Goal: Information Seeking & Learning: Check status

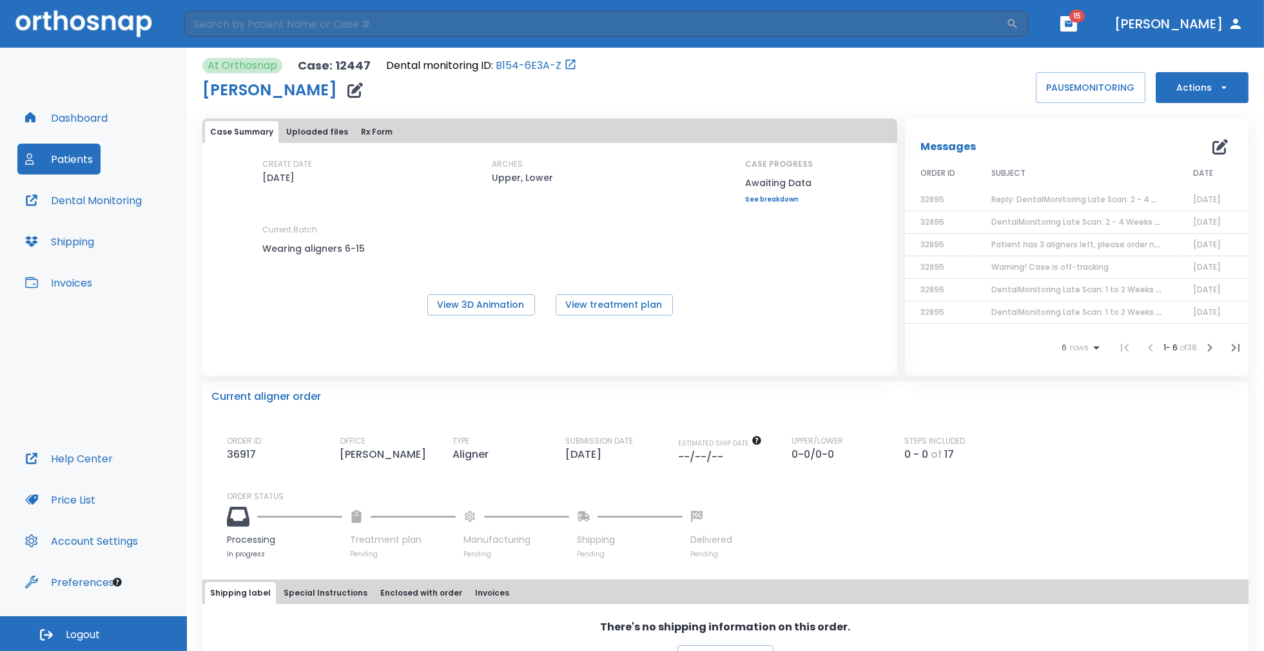
click at [1013, 195] on span "Reply: DentalMonitoring Late Scan: 2 - 4 Weeks Notification" at bounding box center [1108, 199] width 235 height 11
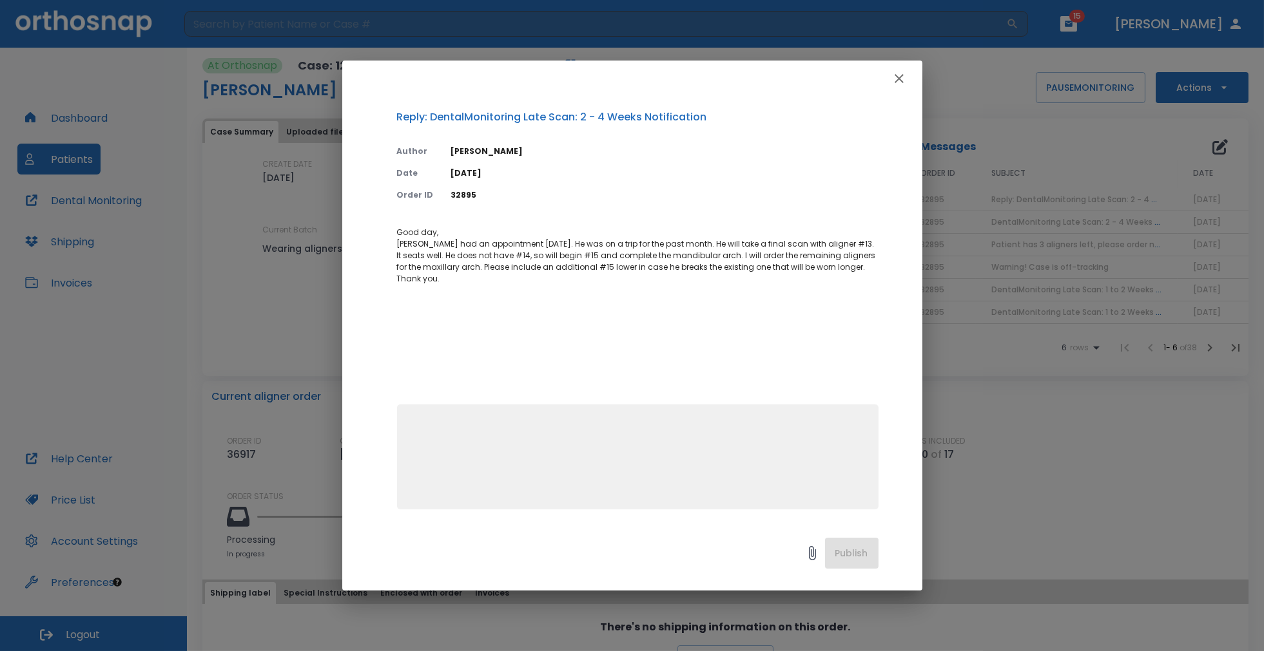
click at [898, 75] on icon "button" at bounding box center [898, 78] width 15 height 15
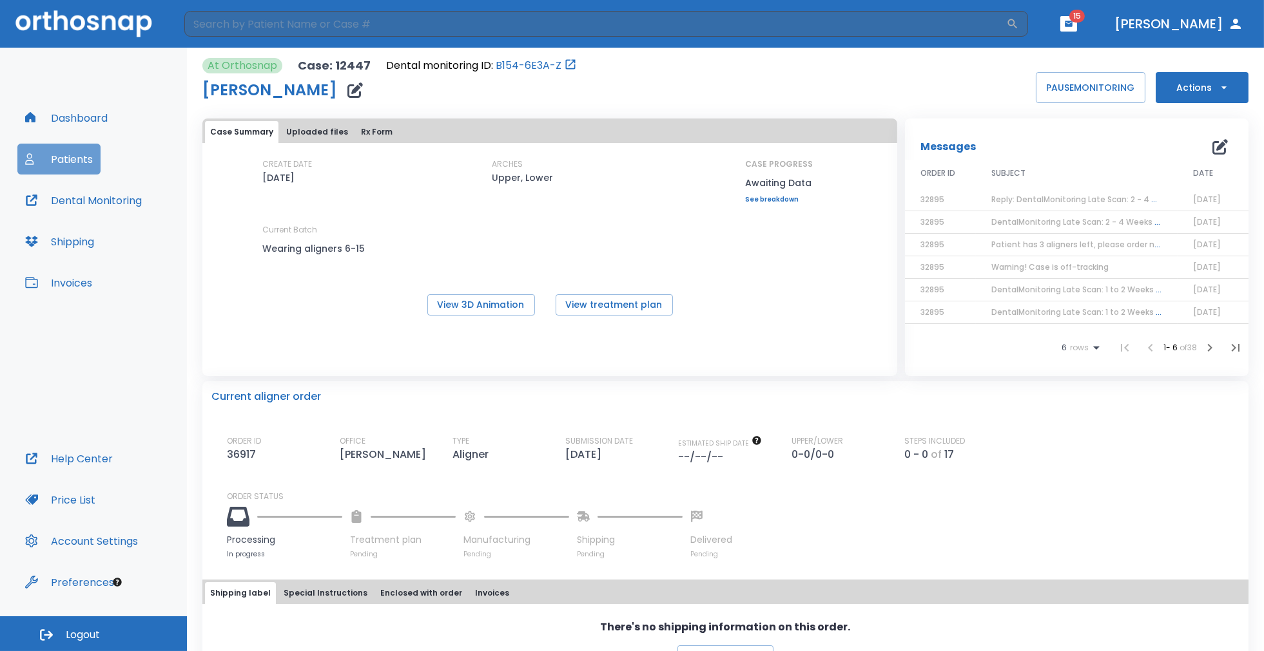
click at [67, 157] on button "Patients" at bounding box center [58, 159] width 83 height 31
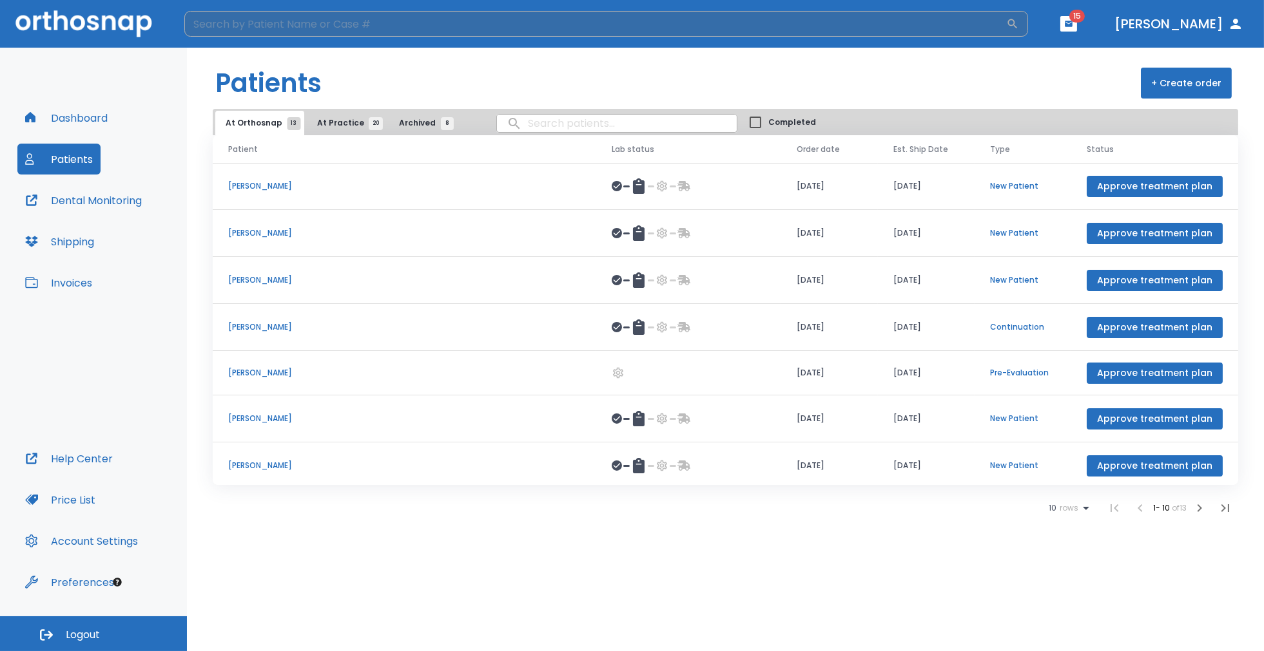
click at [328, 23] on input "search" at bounding box center [595, 24] width 822 height 26
type input "pellman"
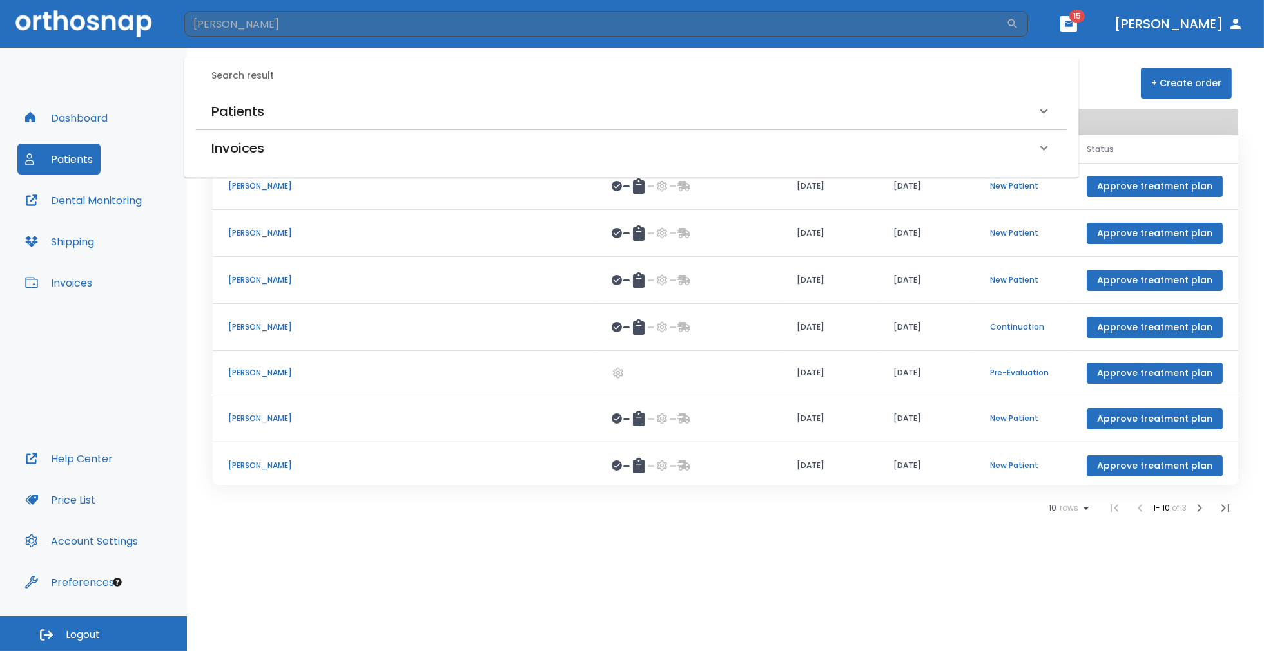
click at [290, 110] on div "Patients" at bounding box center [623, 111] width 825 height 21
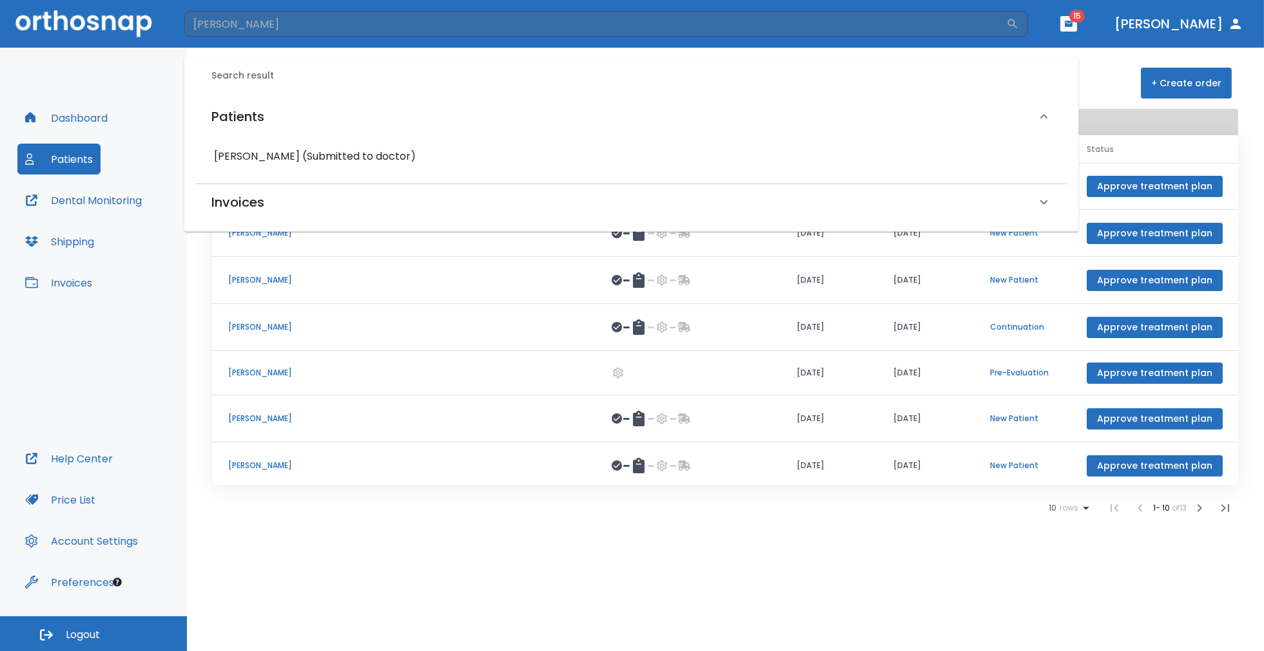
click at [277, 152] on h6 "Laurie Pellman (Submitted to doctor)" at bounding box center [631, 157] width 835 height 18
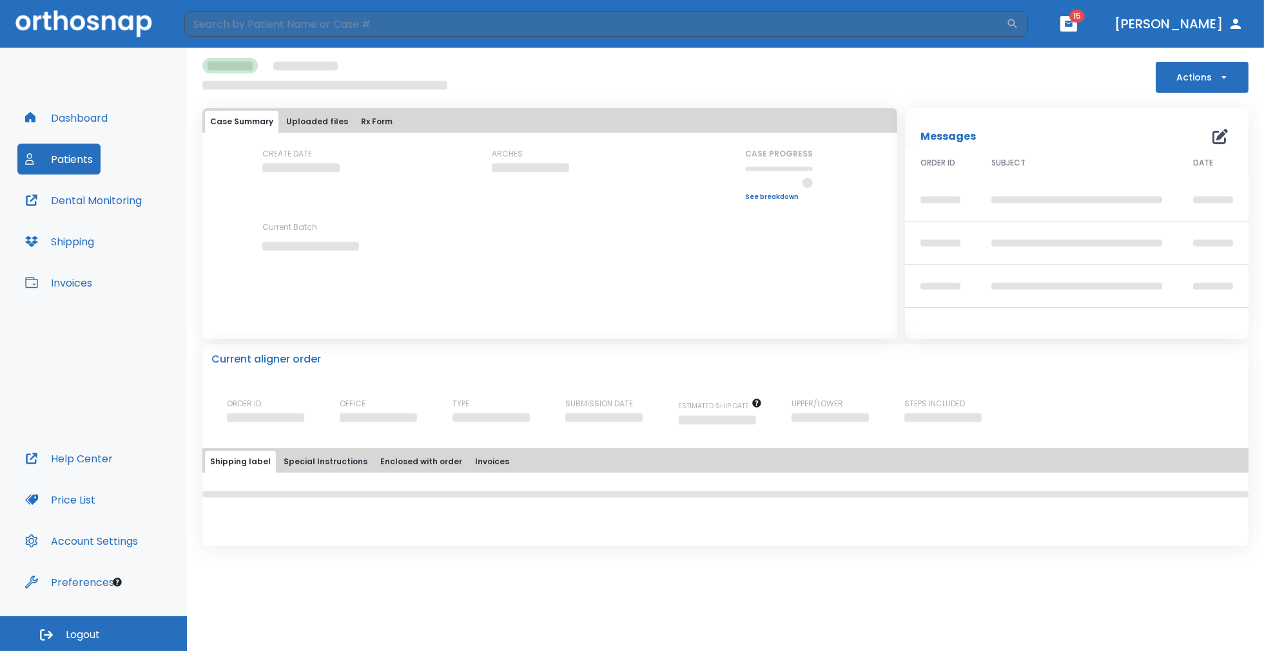
click at [485, 294] on div "CREATE DATE ARCHES CASE PROGRESS Upper progress (Est. Awaiting Data ) 0% Lower …" at bounding box center [549, 223] width 695 height 151
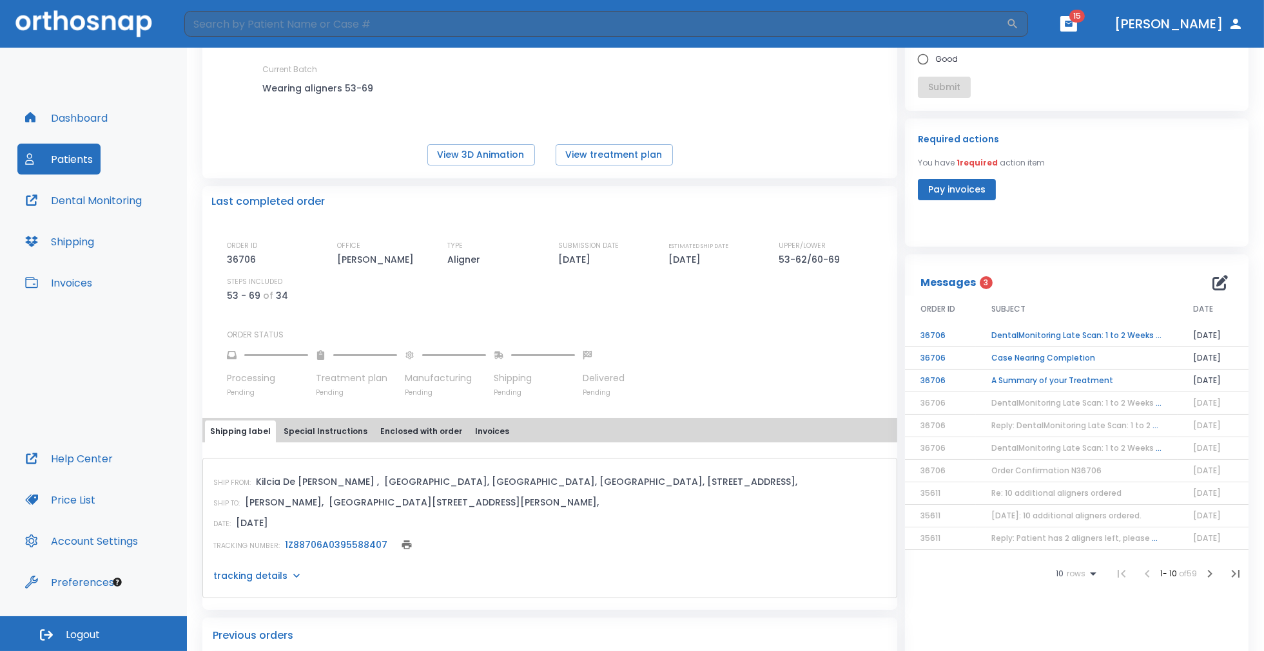
scroll to position [244, 0]
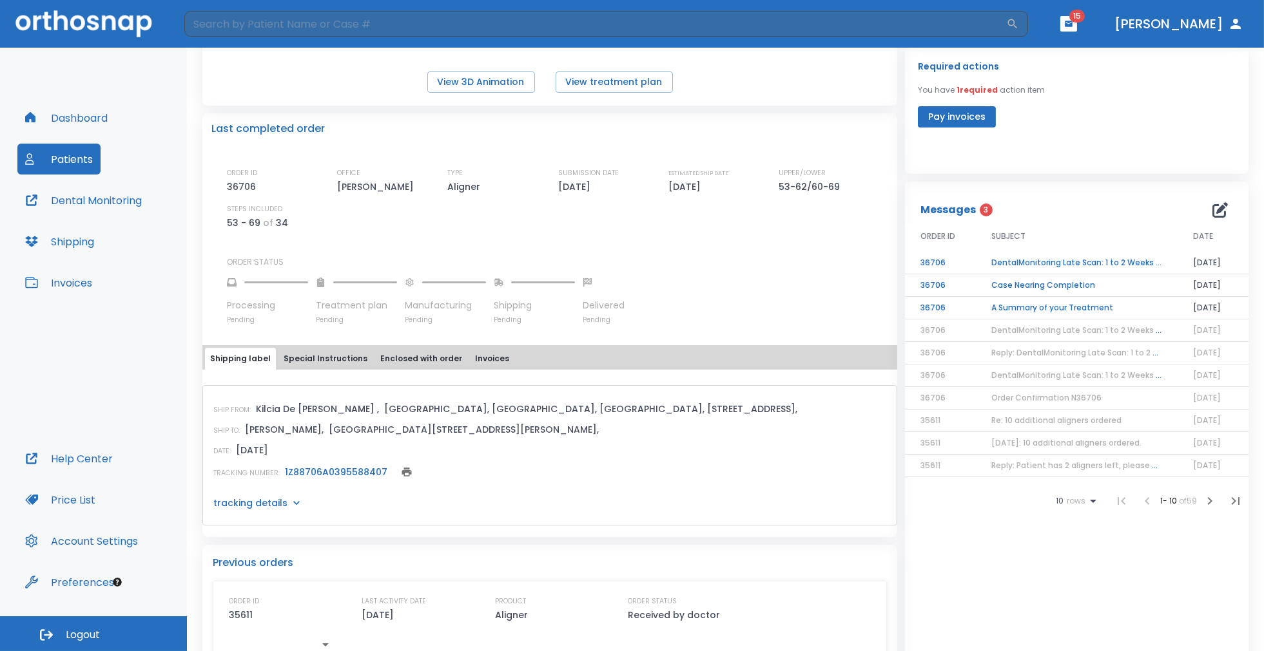
click at [332, 471] on link "1Z88706A0395588407" at bounding box center [336, 472] width 102 height 13
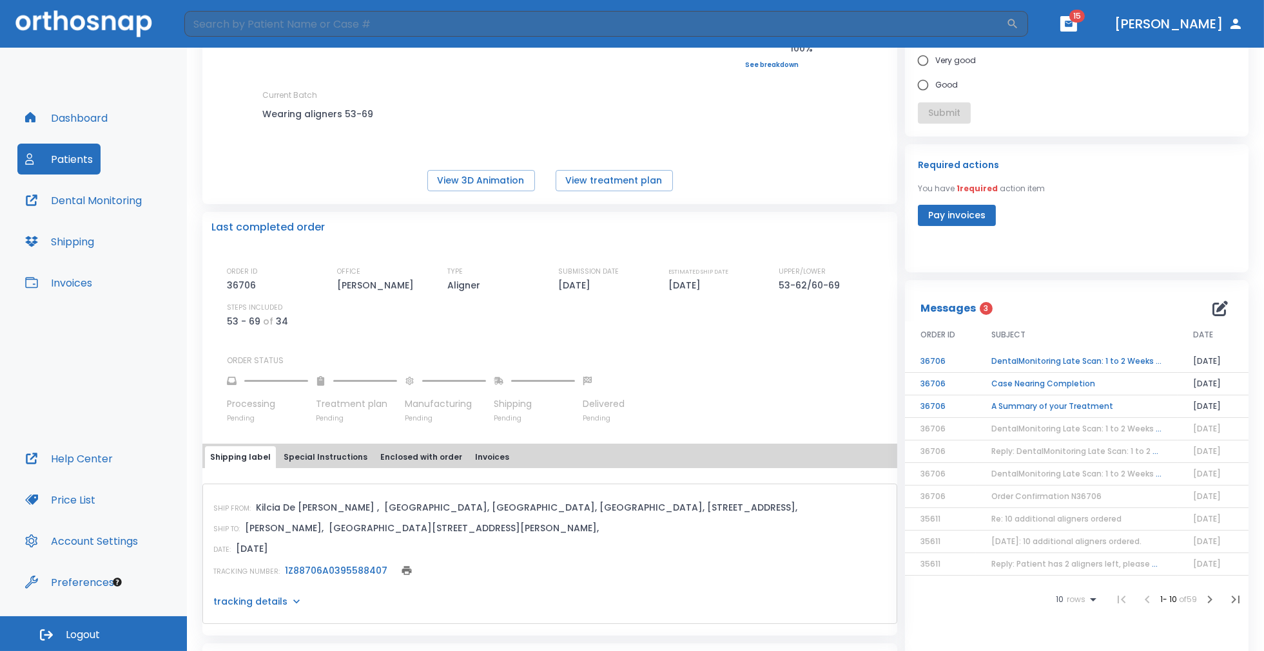
scroll to position [0, 0]
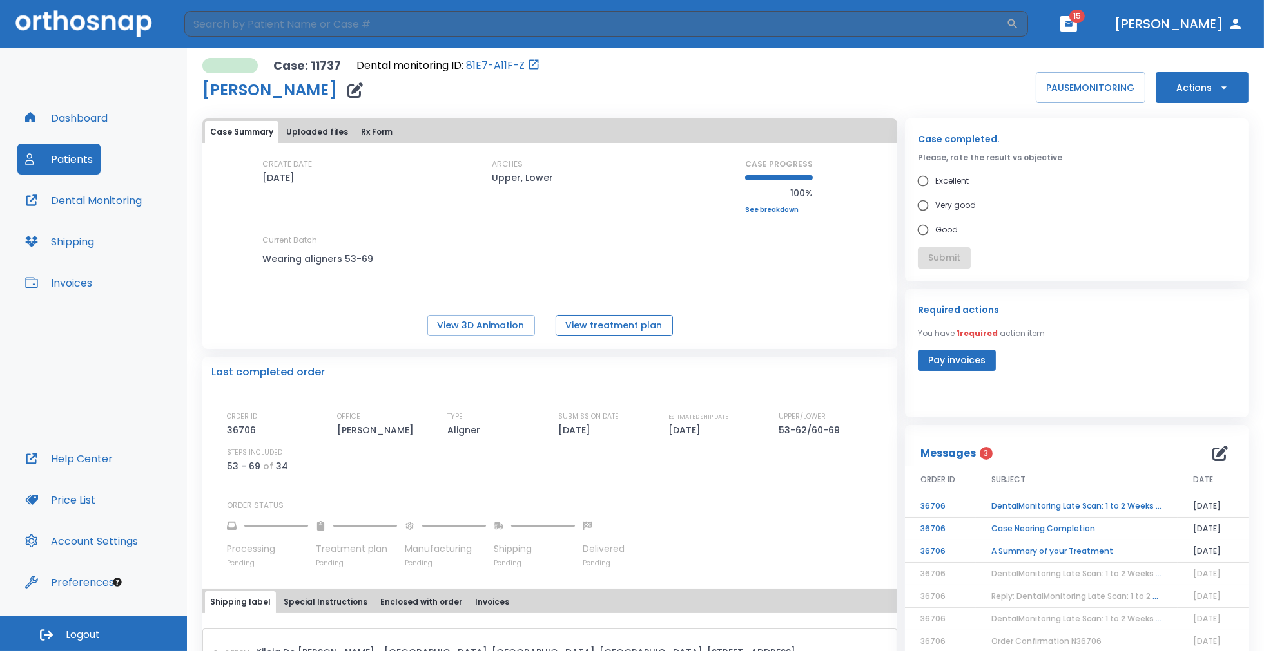
click at [596, 329] on button "View treatment plan" at bounding box center [613, 325] width 117 height 21
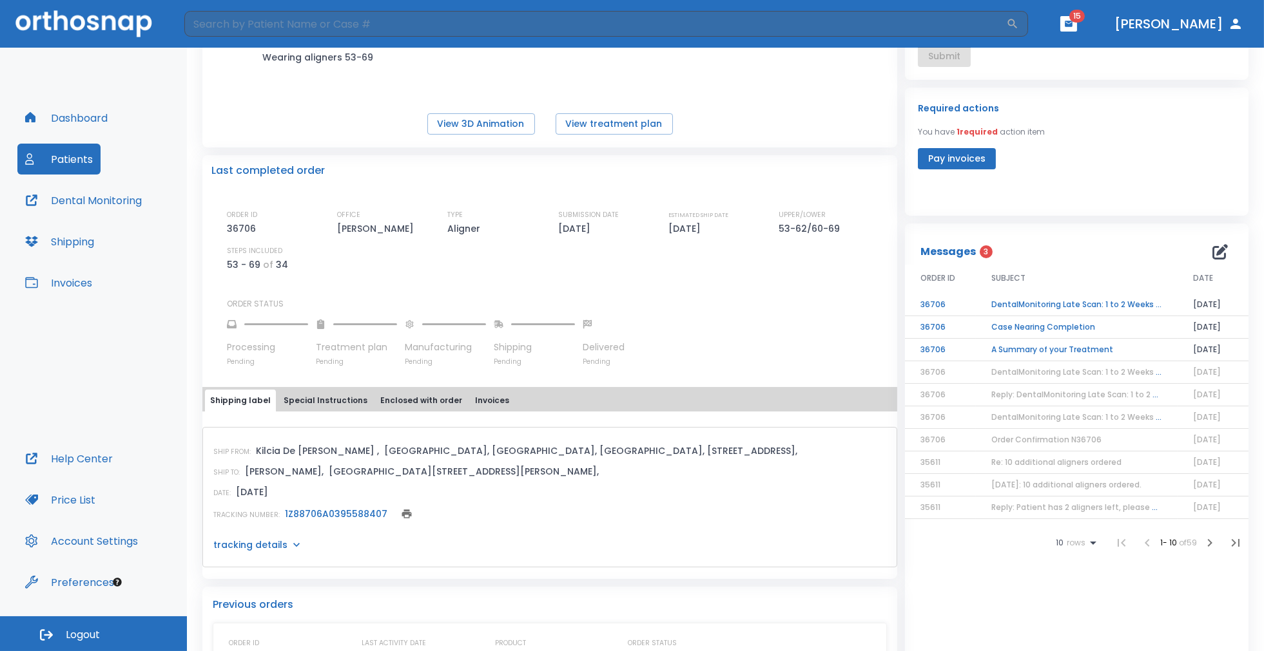
scroll to position [202, 0]
click at [998, 349] on td "A Summary of your Treatment" at bounding box center [1077, 349] width 202 height 23
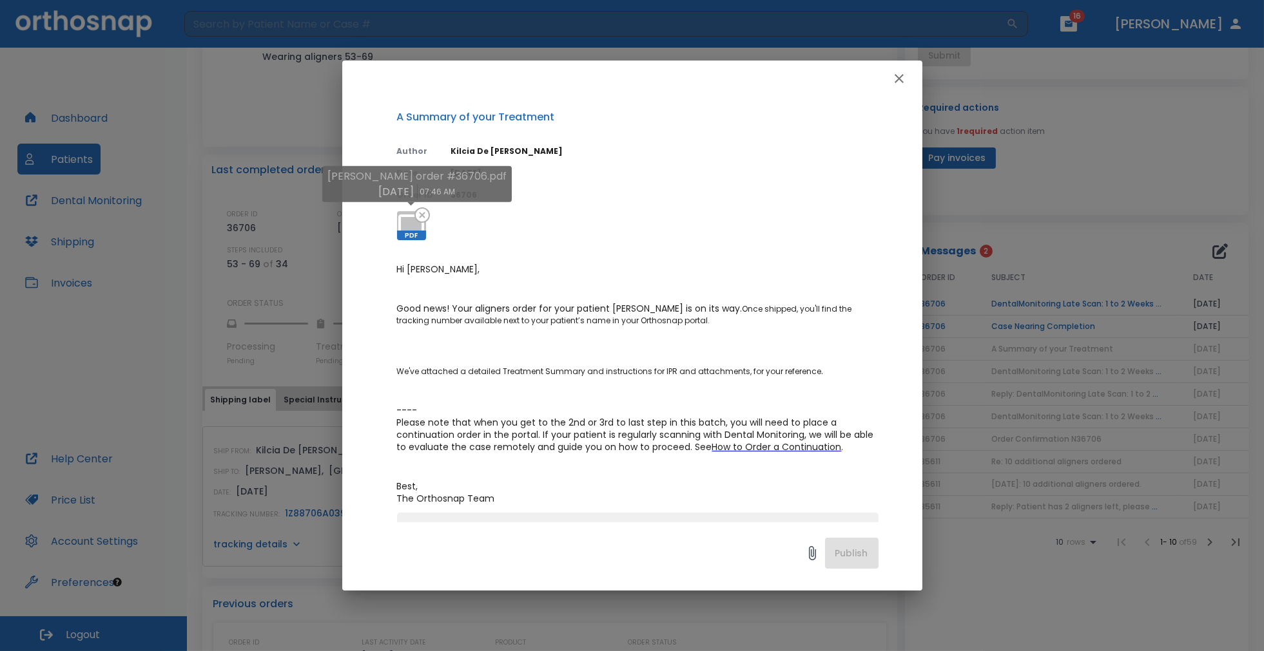
click at [417, 228] on icon at bounding box center [411, 226] width 31 height 31
click at [902, 75] on icon "button" at bounding box center [898, 78] width 9 height 9
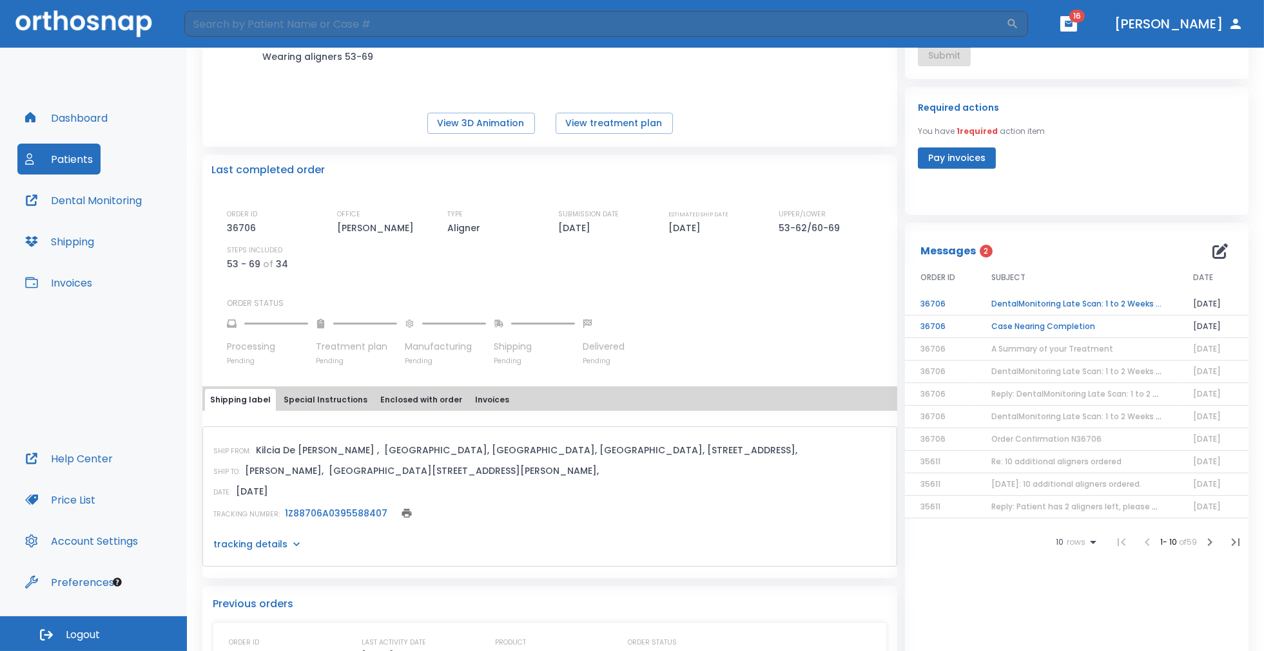
click at [1048, 329] on td "Case Nearing Completion" at bounding box center [1077, 327] width 202 height 23
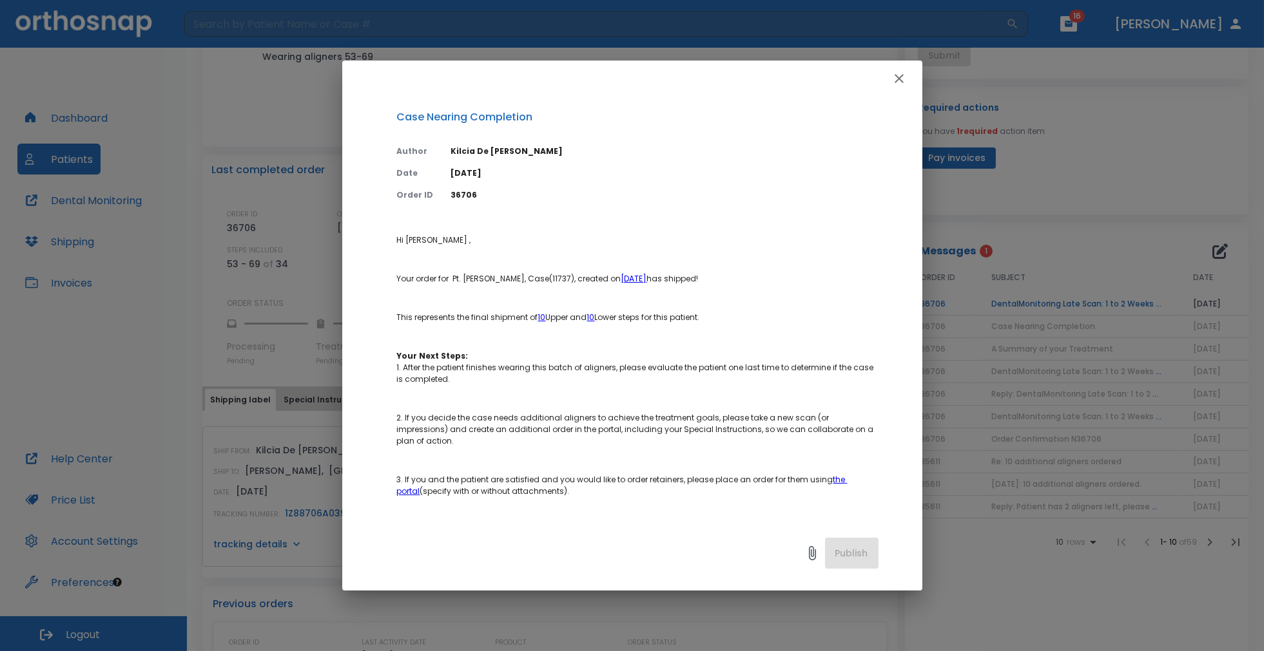
scroll to position [239, 0]
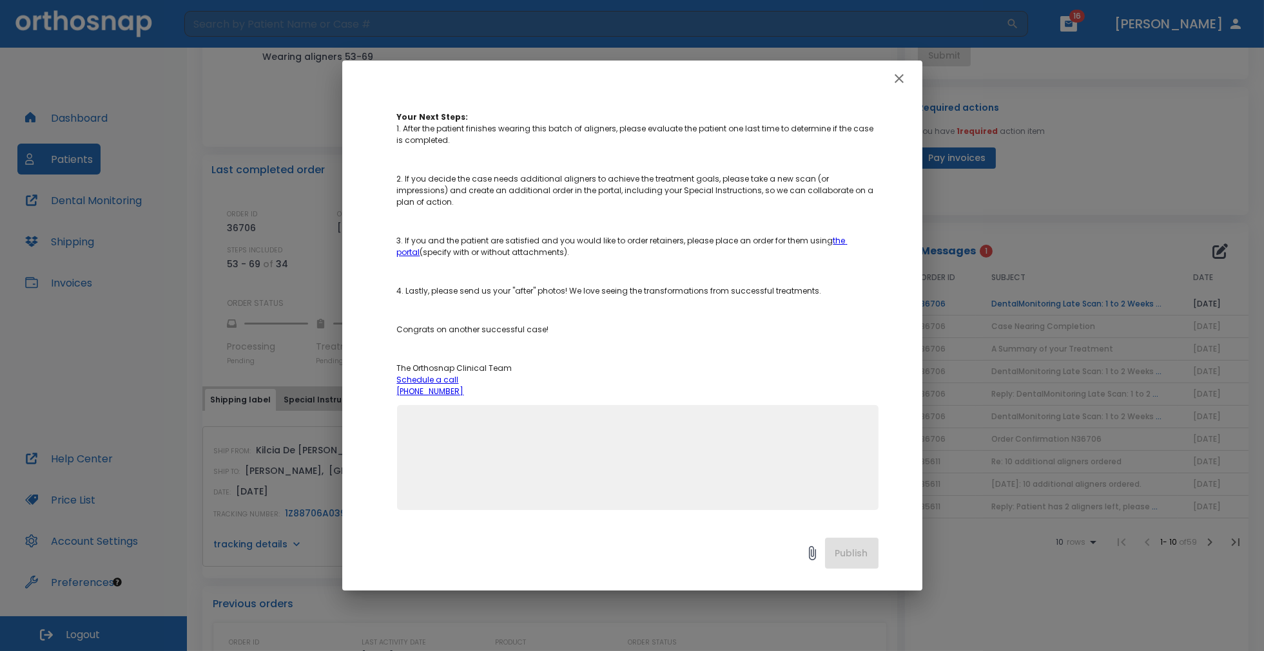
click at [902, 77] on icon "button" at bounding box center [898, 78] width 15 height 15
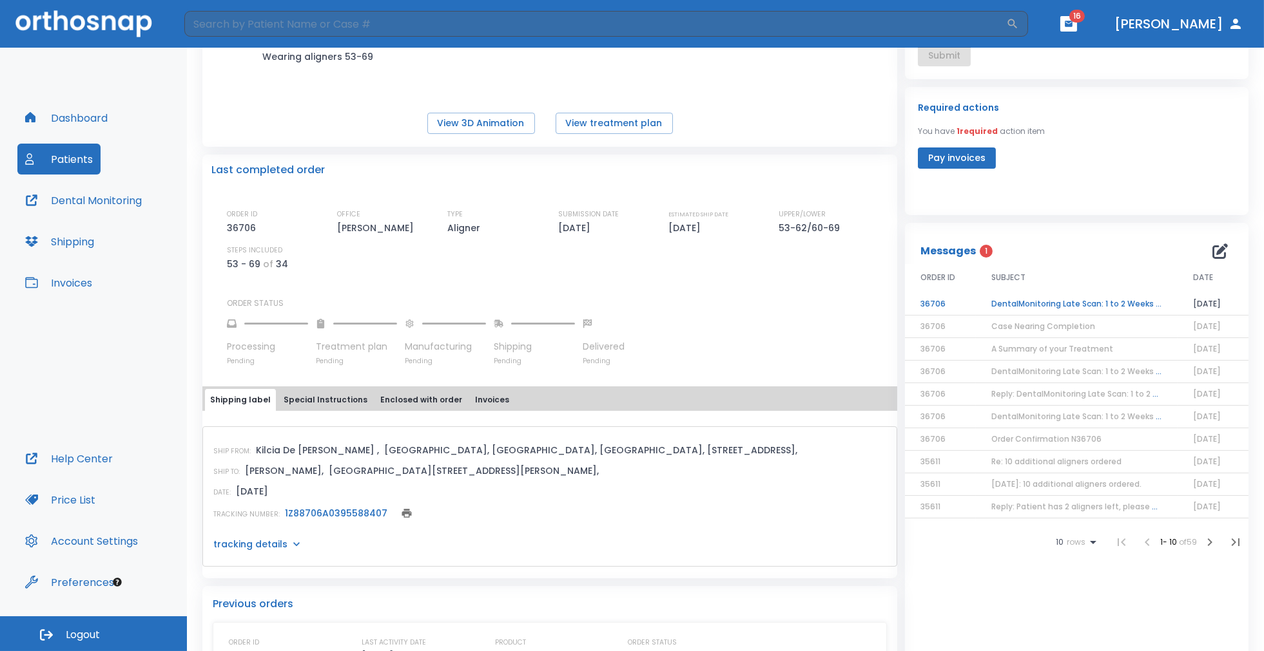
click at [1110, 299] on td "DentalMonitoring Late Scan: 1 to 2 Weeks Notification" at bounding box center [1077, 304] width 202 height 23
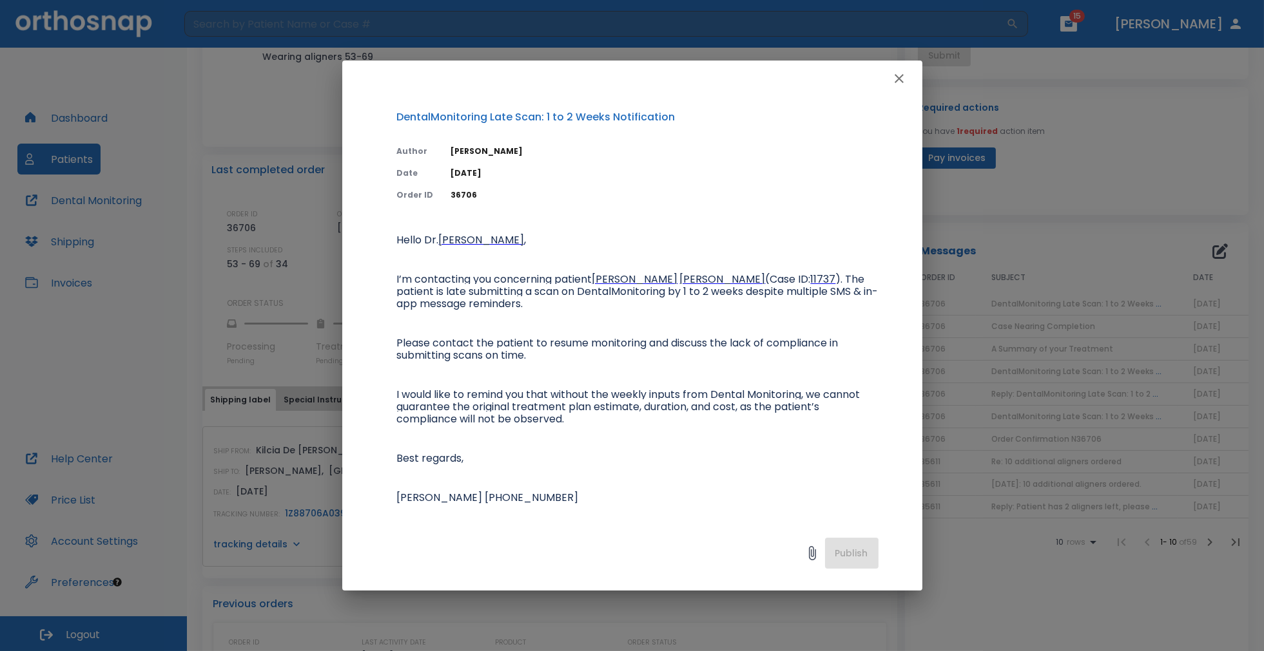
click at [897, 77] on icon "button" at bounding box center [898, 78] width 9 height 9
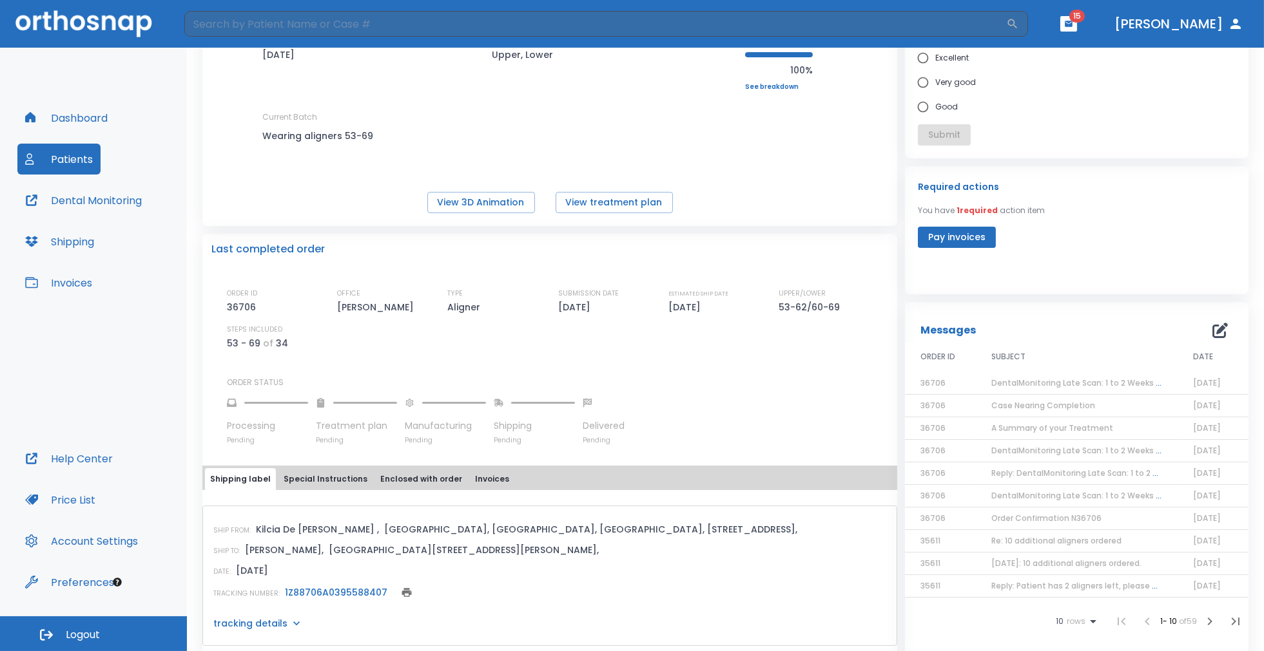
scroll to position [0, 0]
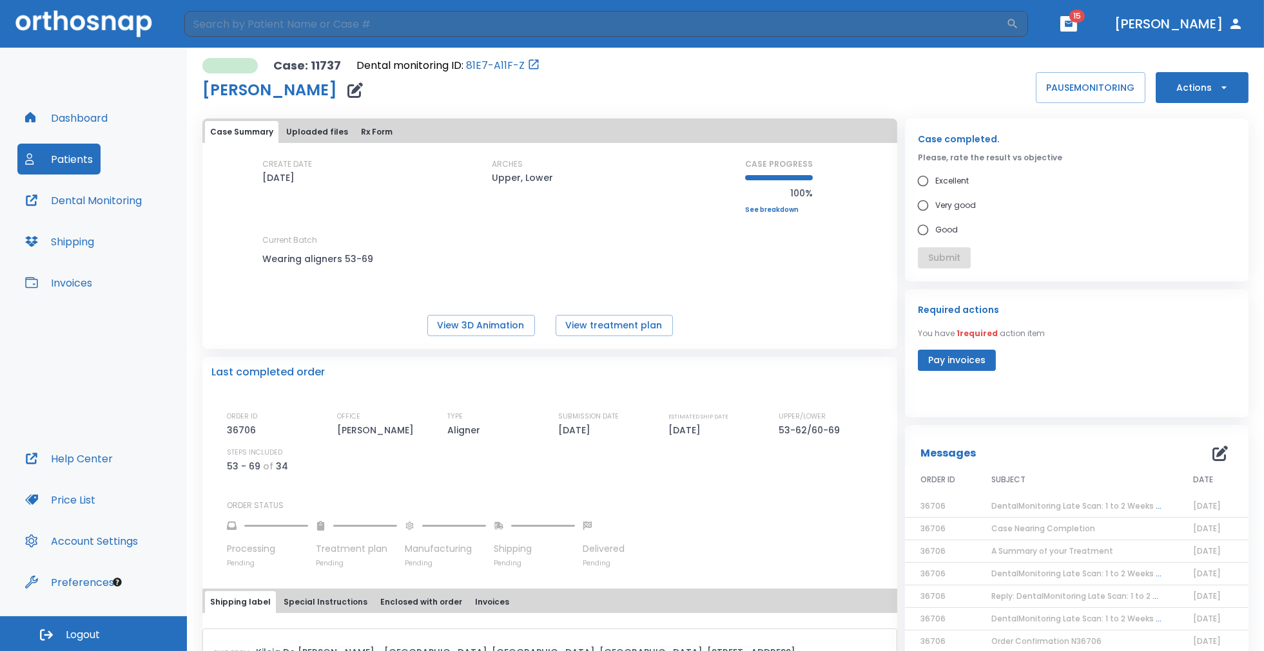
click at [1084, 21] on span "15" at bounding box center [1076, 16] width 15 height 13
click at [1073, 23] on icon "button" at bounding box center [1068, 23] width 9 height 9
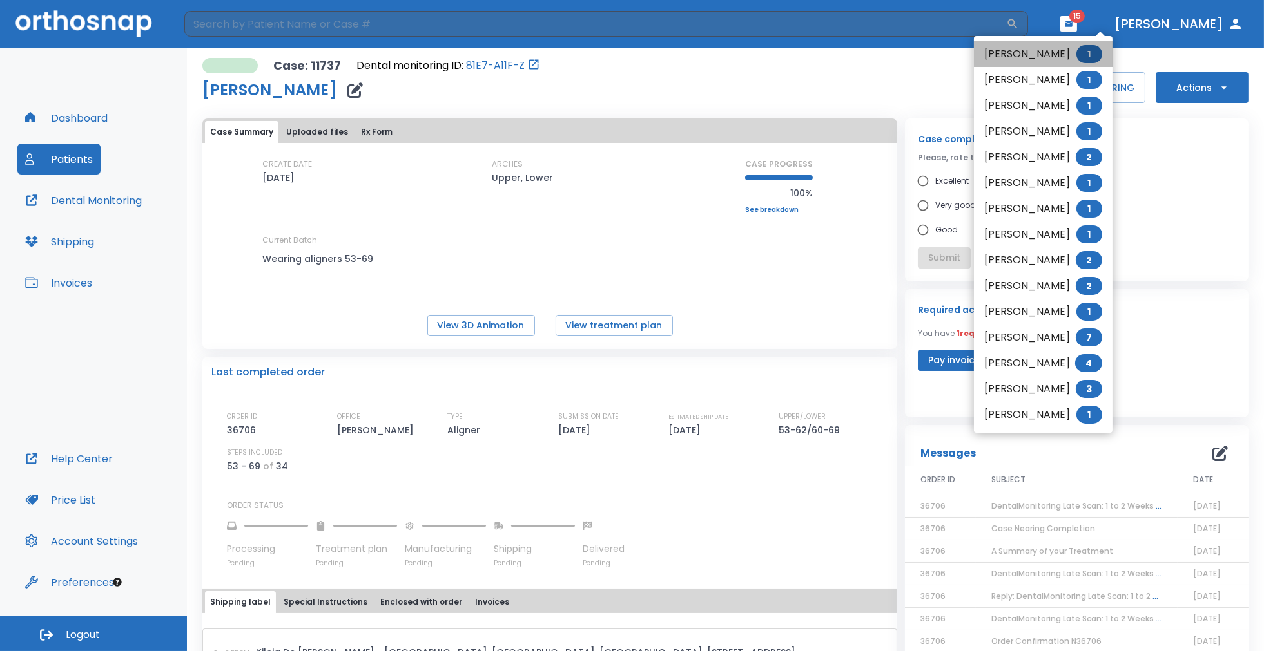
click at [1093, 51] on span "1" at bounding box center [1089, 54] width 26 height 18
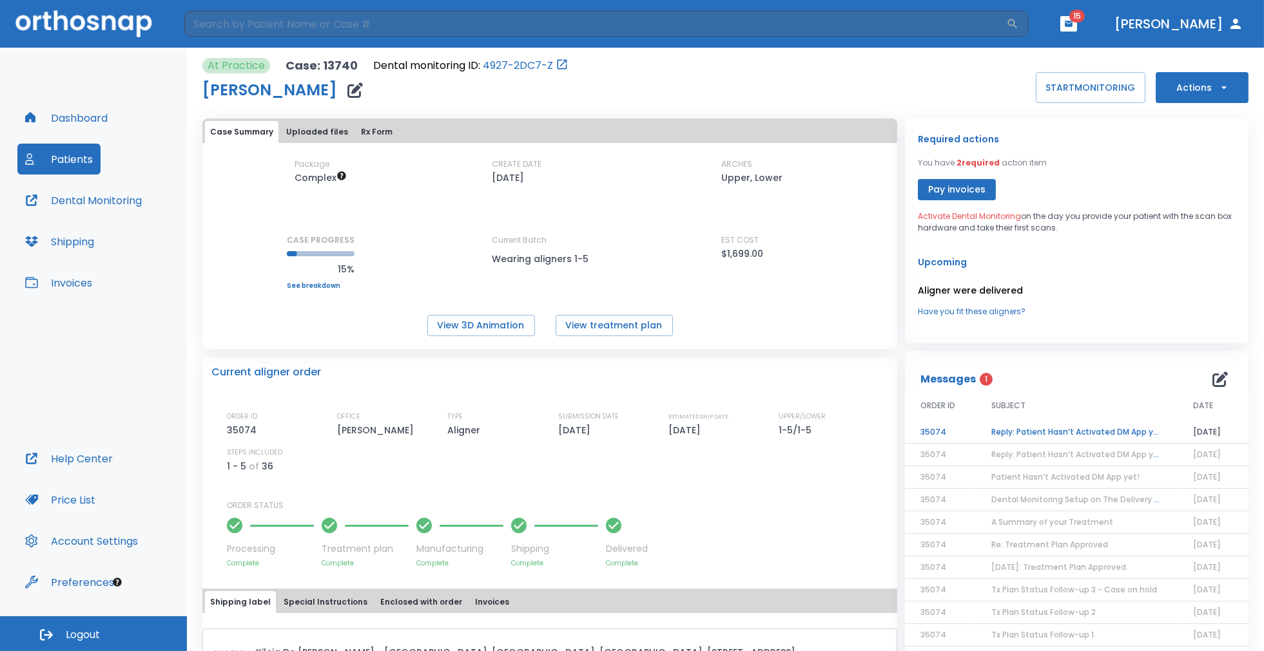
click at [1062, 428] on td "Reply: Patient Hasn’t Activated DM App yet!" at bounding box center [1077, 432] width 202 height 23
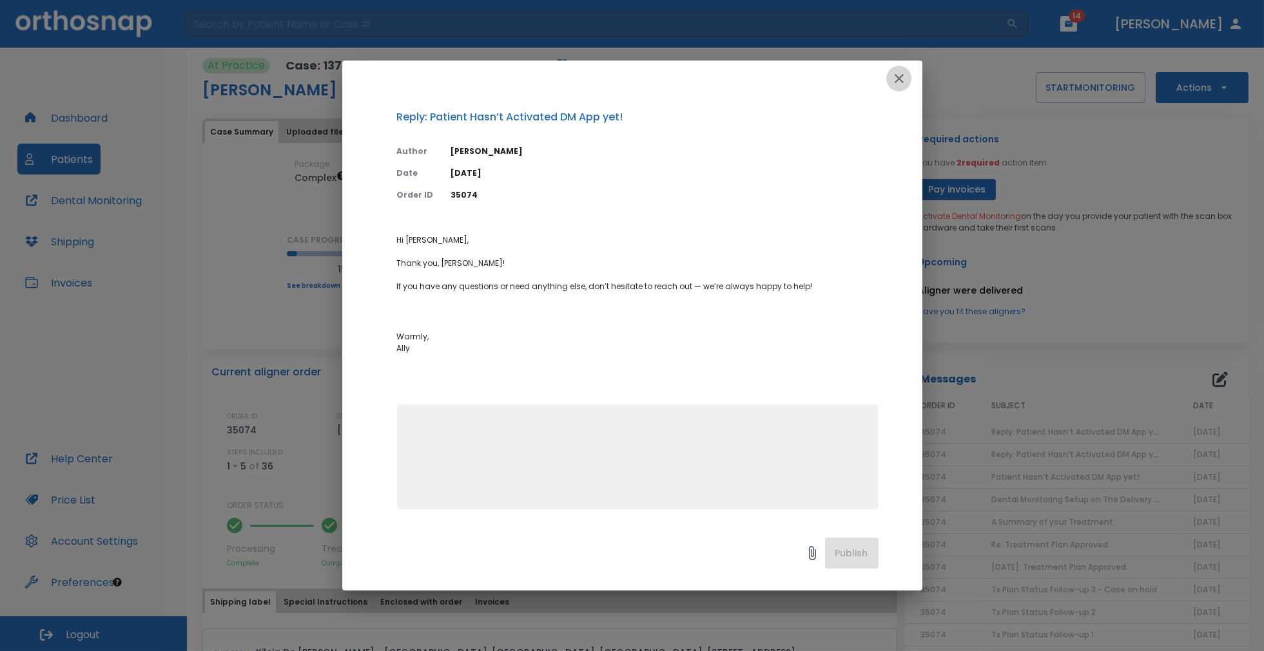
click at [895, 75] on icon "button" at bounding box center [898, 78] width 9 height 9
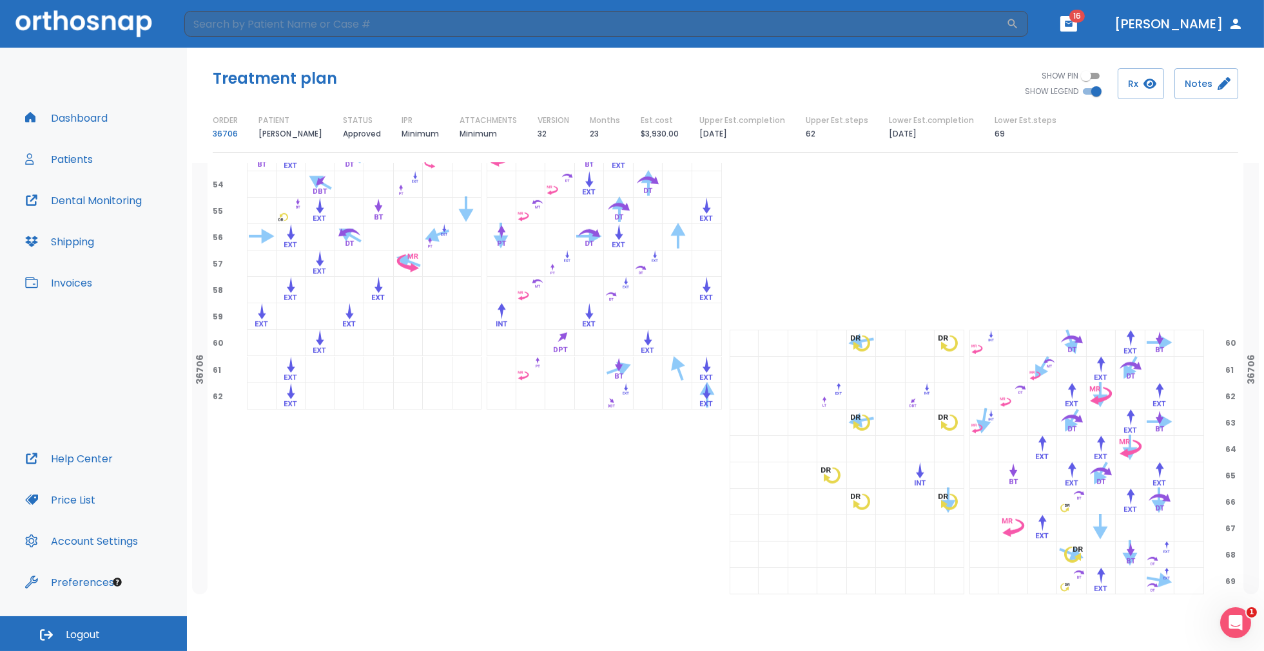
scroll to position [2168, 0]
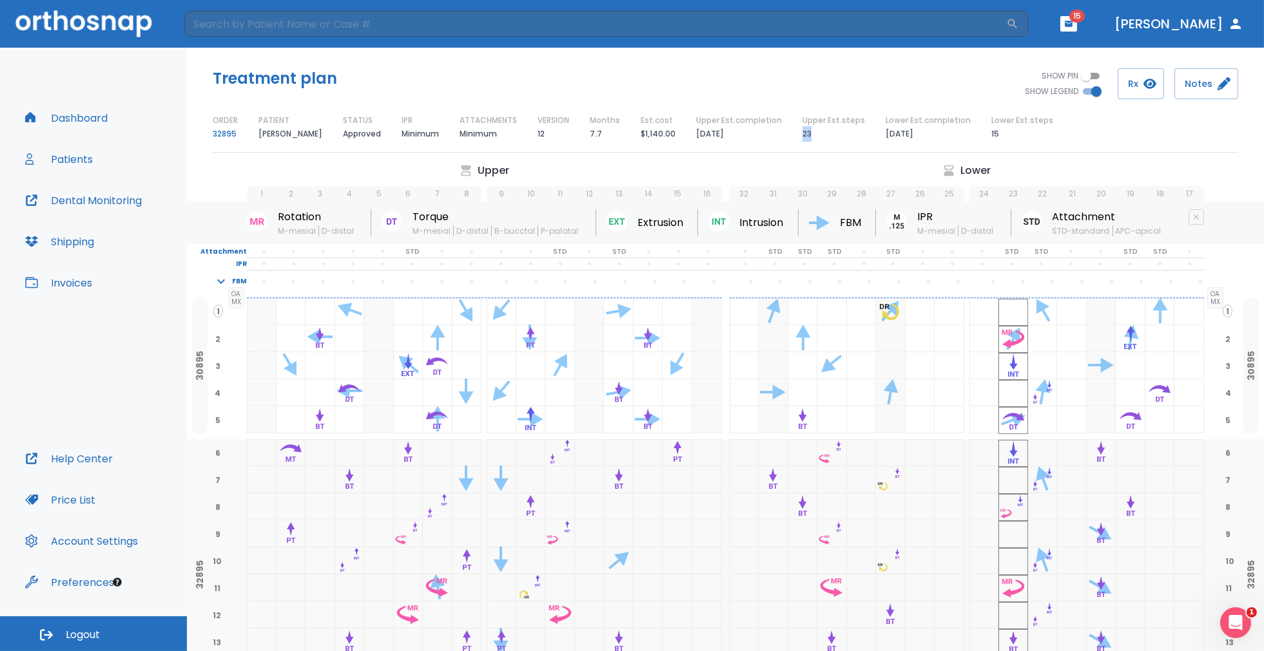
scroll to position [142, 0]
